Goal: Task Accomplishment & Management: Manage account settings

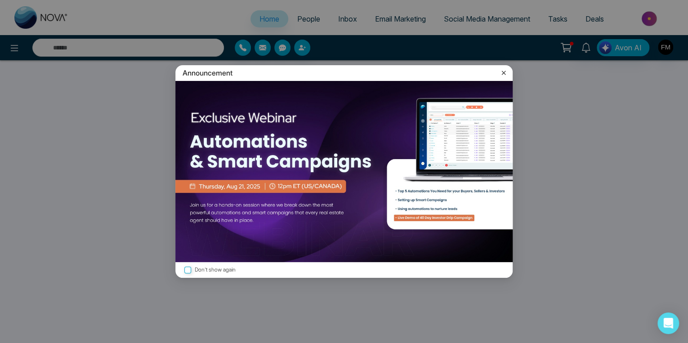
select select "*"
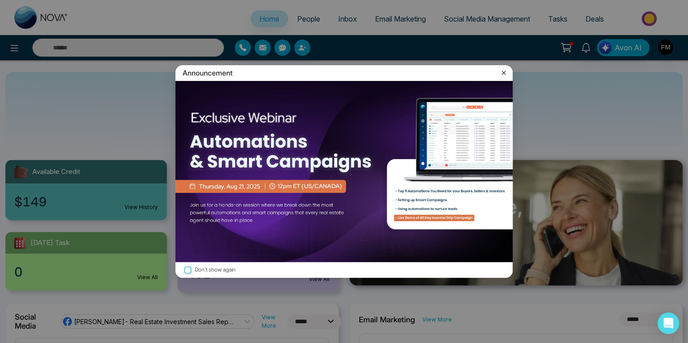
click at [503, 72] on icon at bounding box center [504, 73] width 4 height 4
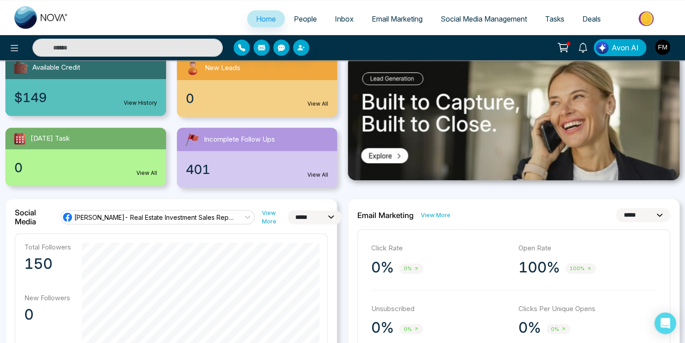
scroll to position [108, 0]
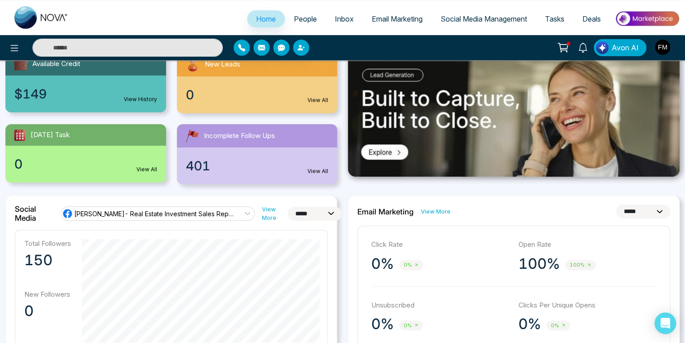
click at [395, 15] on span "Email Marketing" at bounding box center [397, 18] width 51 height 9
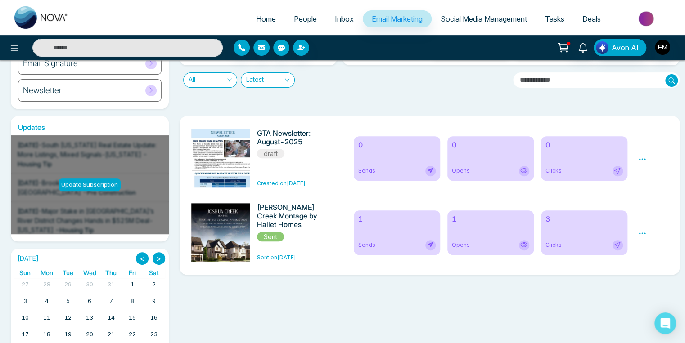
scroll to position [108, 0]
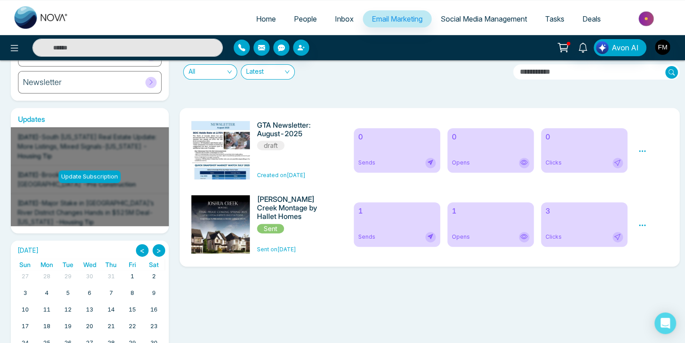
click at [467, 18] on span "Social Media Management" at bounding box center [483, 18] width 86 height 9
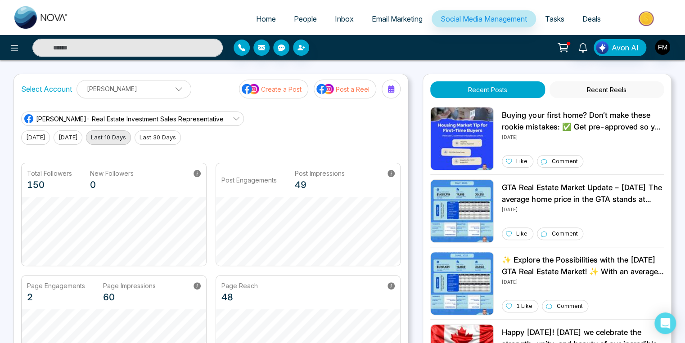
click at [346, 87] on p "Post a Reel" at bounding box center [353, 89] width 34 height 9
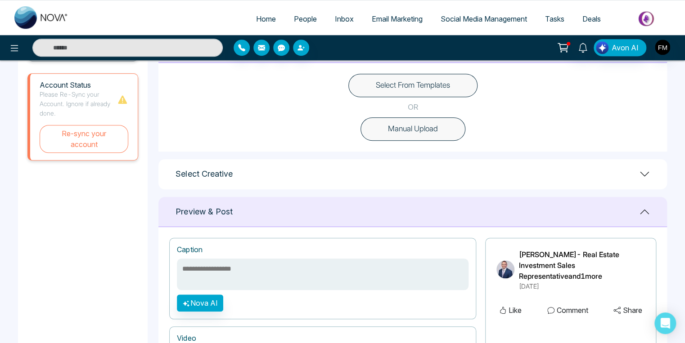
scroll to position [216, 0]
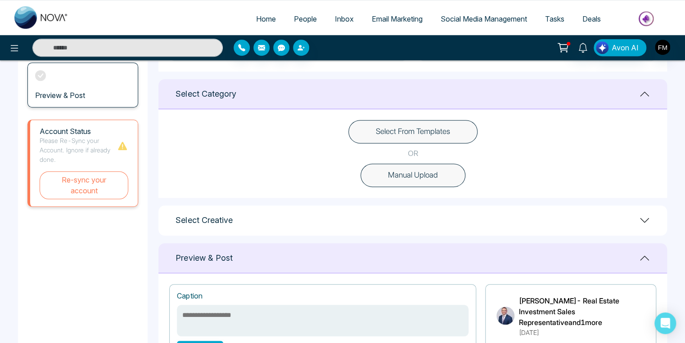
click at [444, 135] on button "Select From Templates" at bounding box center [412, 131] width 129 height 23
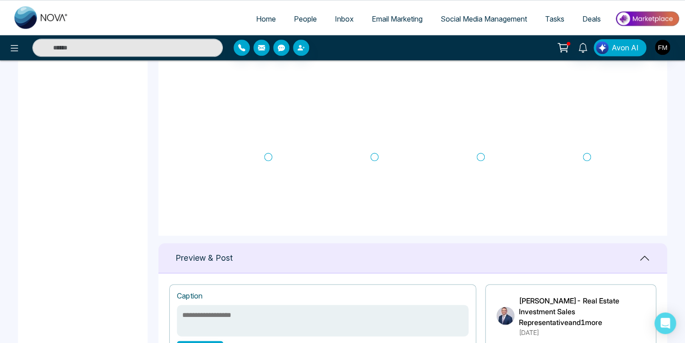
scroll to position [0, 0]
click at [588, 82] on icon at bounding box center [587, 84] width 8 height 9
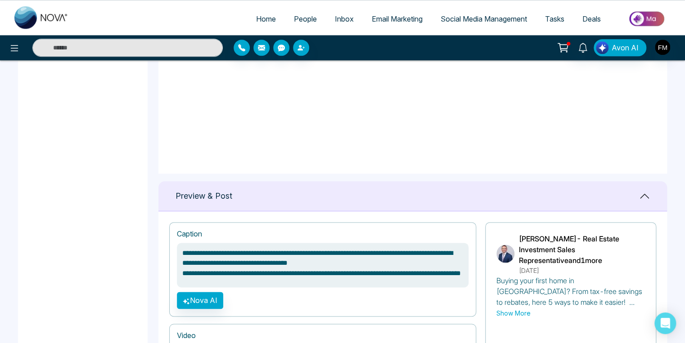
scroll to position [540, 0]
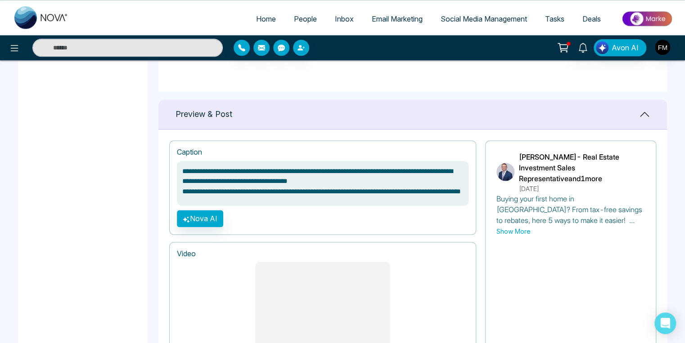
click at [644, 113] on icon at bounding box center [644, 114] width 11 height 11
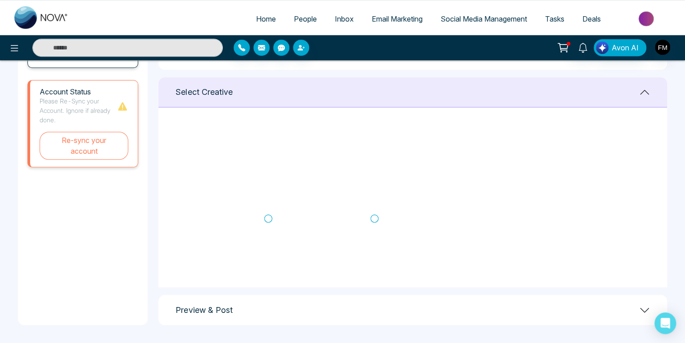
scroll to position [288, 0]
click at [646, 308] on icon at bounding box center [644, 310] width 11 height 11
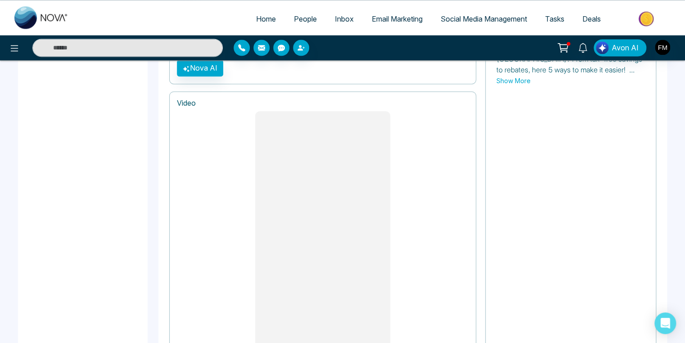
scroll to position [756, 0]
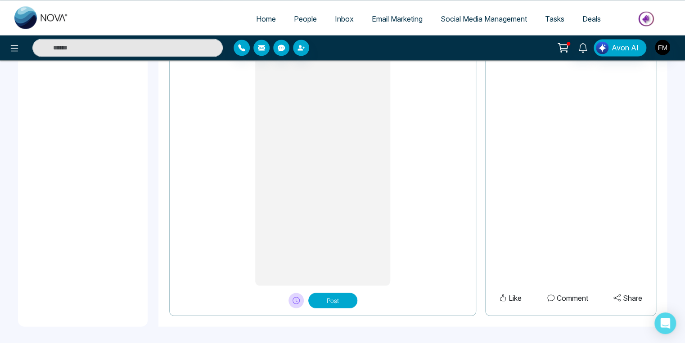
click at [342, 296] on button "Post" at bounding box center [332, 300] width 49 height 15
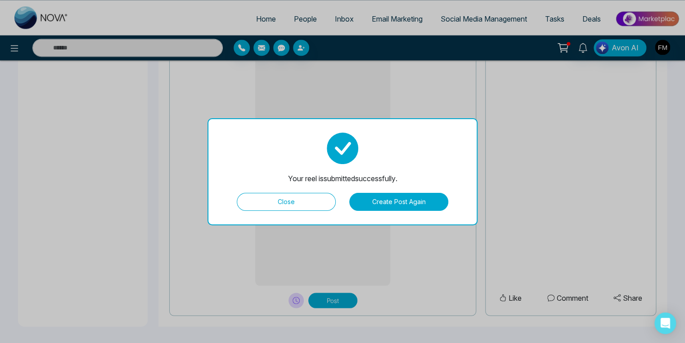
click at [297, 198] on button "Close" at bounding box center [286, 202] width 99 height 18
type textarea "**********"
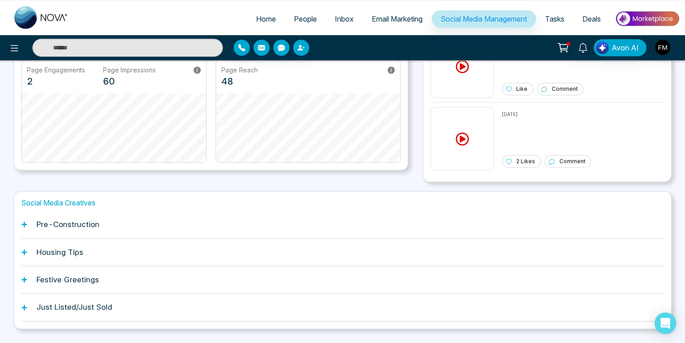
scroll to position [237, 0]
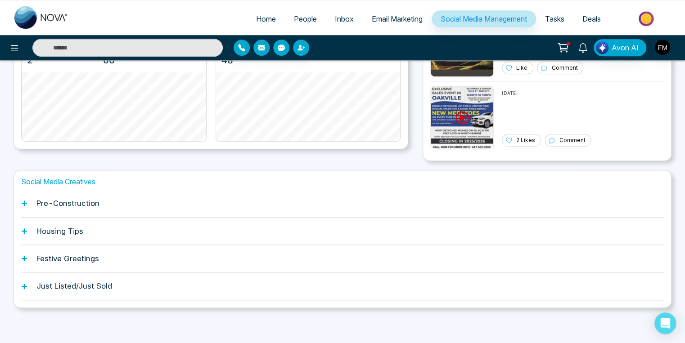
click at [68, 203] on h1 "Pre-Construction" at bounding box center [67, 203] width 63 height 9
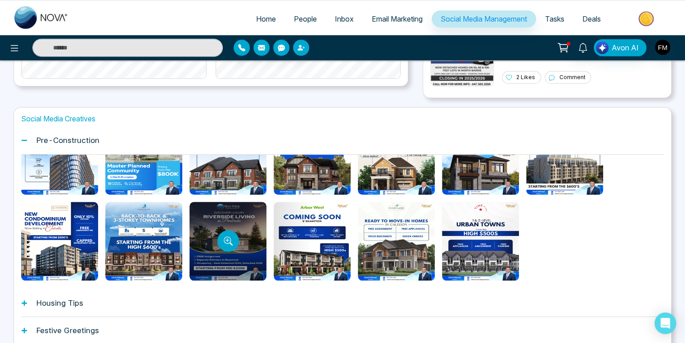
scroll to position [336, 0]
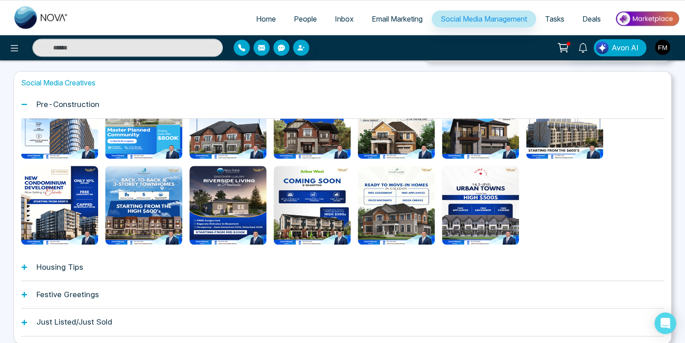
click at [54, 266] on h1 "Housing Tips" at bounding box center [59, 267] width 47 height 9
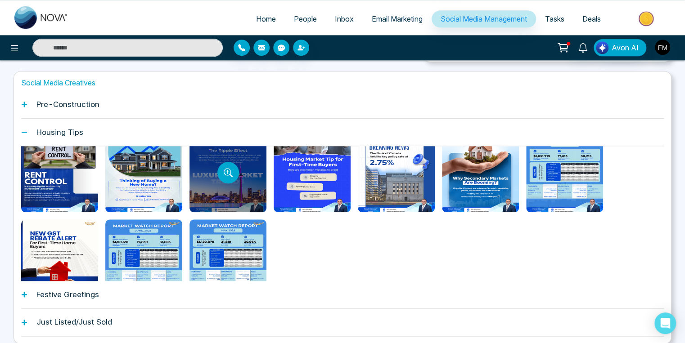
scroll to position [47, 0]
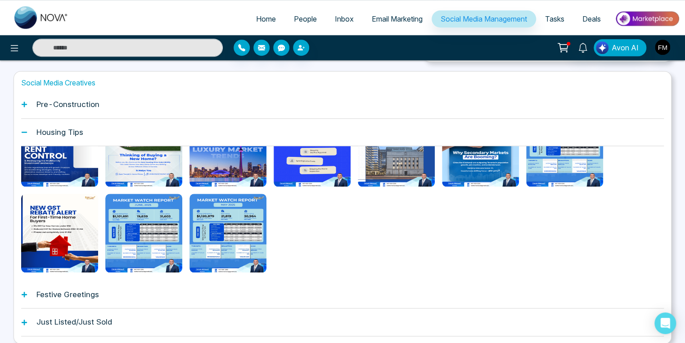
click at [72, 293] on h1 "Festive Greetings" at bounding box center [67, 294] width 63 height 9
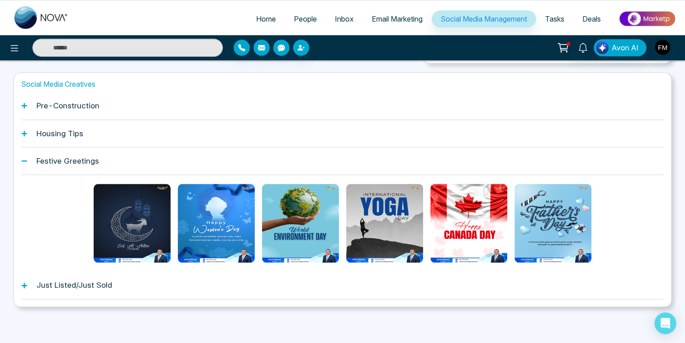
scroll to position [334, 0]
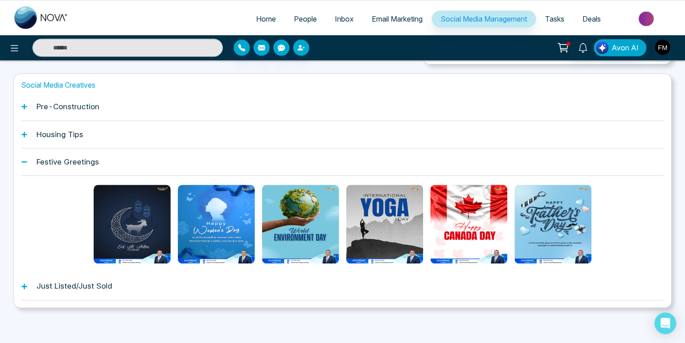
click at [63, 285] on h1 "Just Listed/Just Sold" at bounding box center [74, 286] width 76 height 9
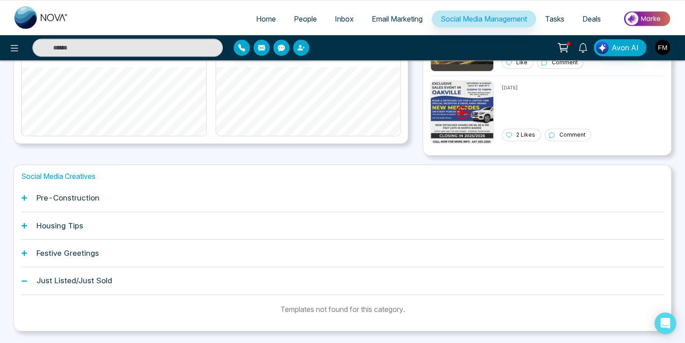
scroll to position [230, 0]
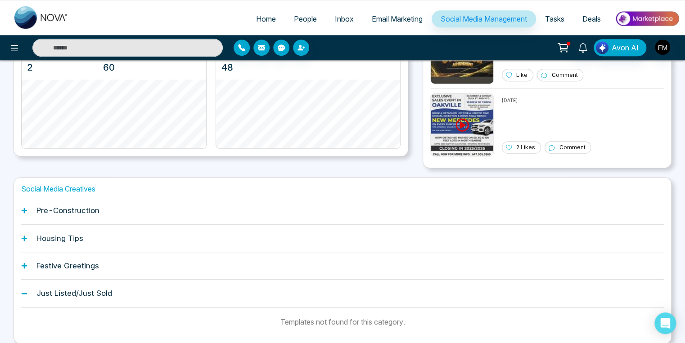
click at [53, 211] on h1 "Pre-Construction" at bounding box center [67, 210] width 63 height 9
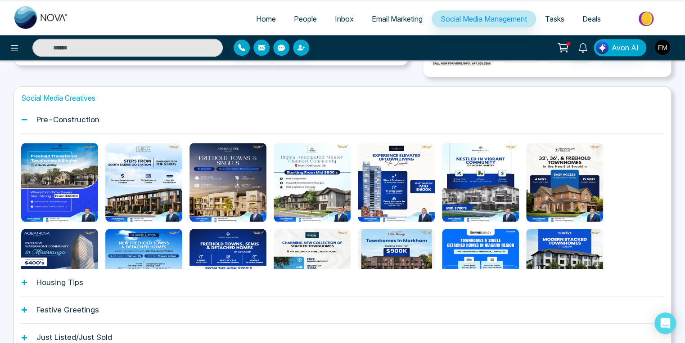
scroll to position [338, 0]
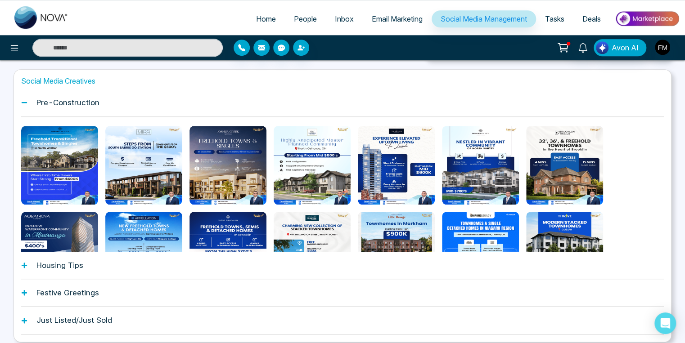
click at [557, 16] on span "Tasks" at bounding box center [554, 18] width 19 height 9
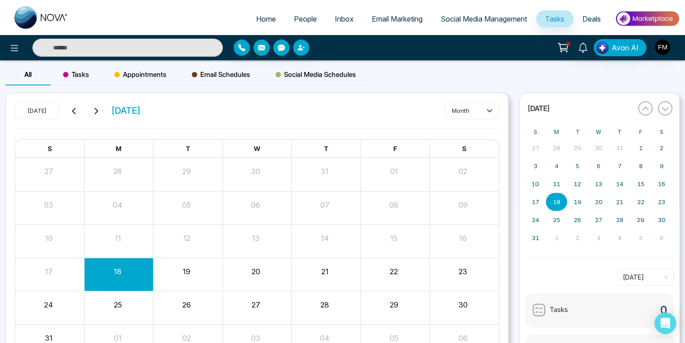
click at [588, 17] on span "Deals" at bounding box center [591, 18] width 18 height 9
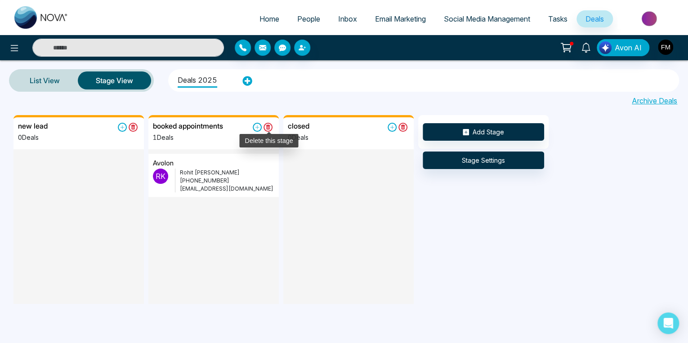
click at [266, 128] on icon at bounding box center [268, 127] width 4 height 5
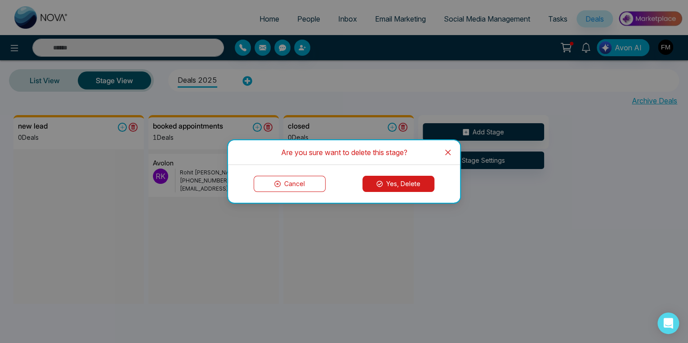
click at [393, 183] on button "Yes, Delete" at bounding box center [399, 184] width 72 height 16
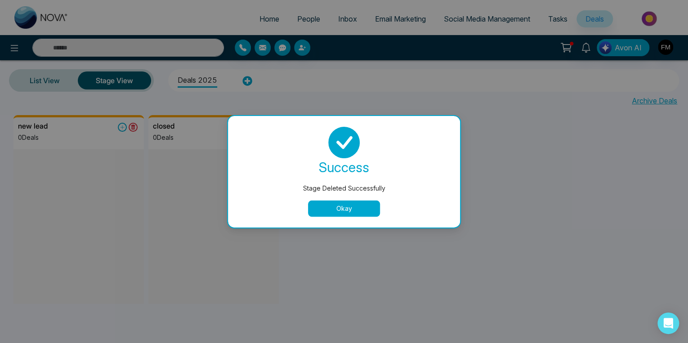
click at [344, 204] on button "Okay" at bounding box center [344, 209] width 72 height 16
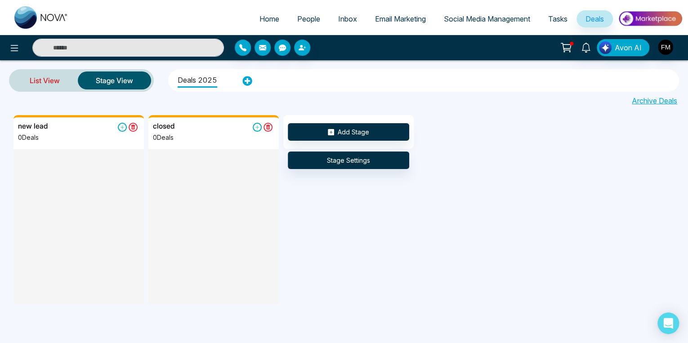
click at [29, 79] on link "List View" at bounding box center [45, 81] width 66 height 22
